Goal: Answer question/provide support: Share knowledge or assist other users

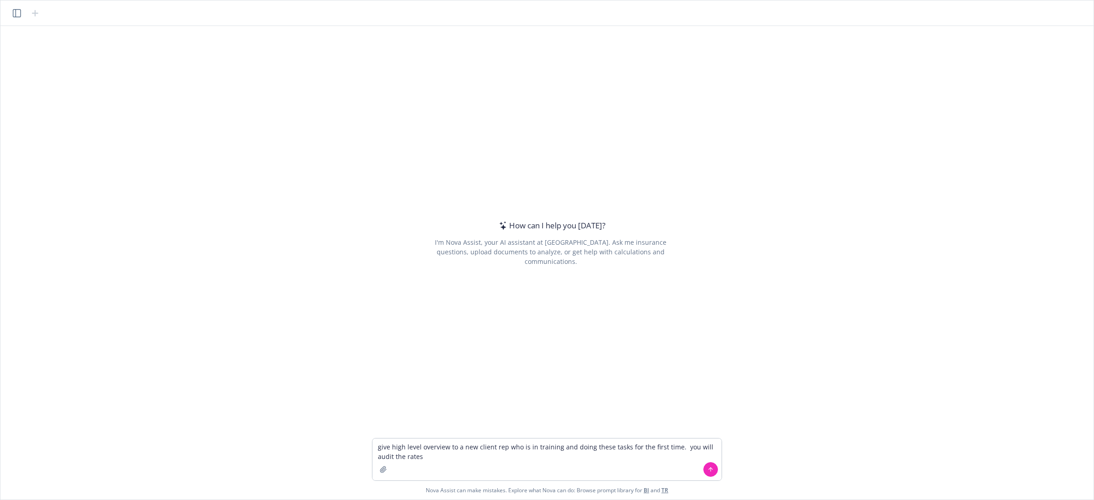
type textarea "give high level overview to a new client rep who is in training and doing these…"
